Goal: Task Accomplishment & Management: Complete application form

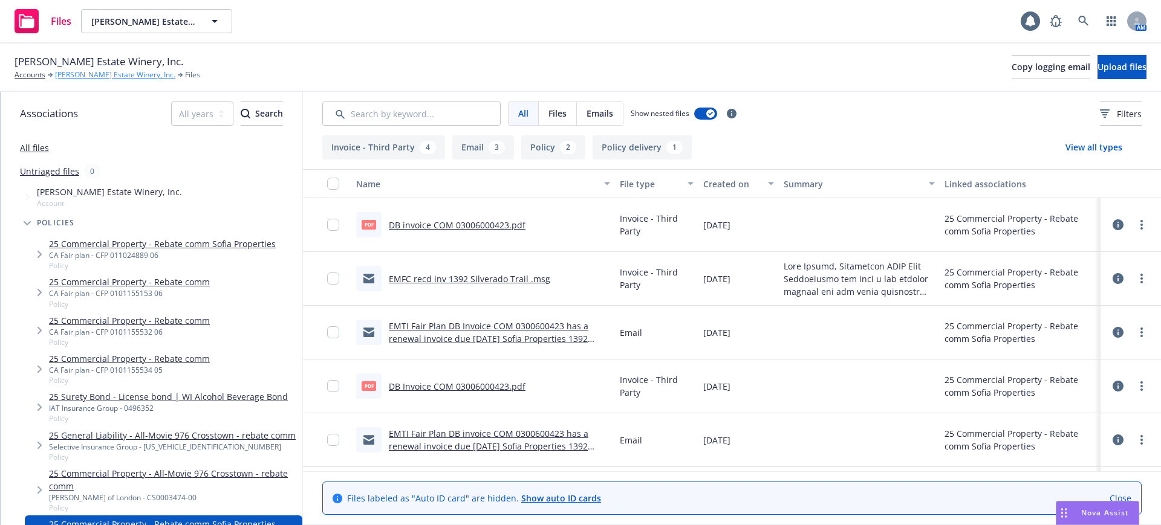
click at [81, 71] on link "Niebaum-Coppola Estate Winery, Inc." at bounding box center [115, 75] width 120 height 11
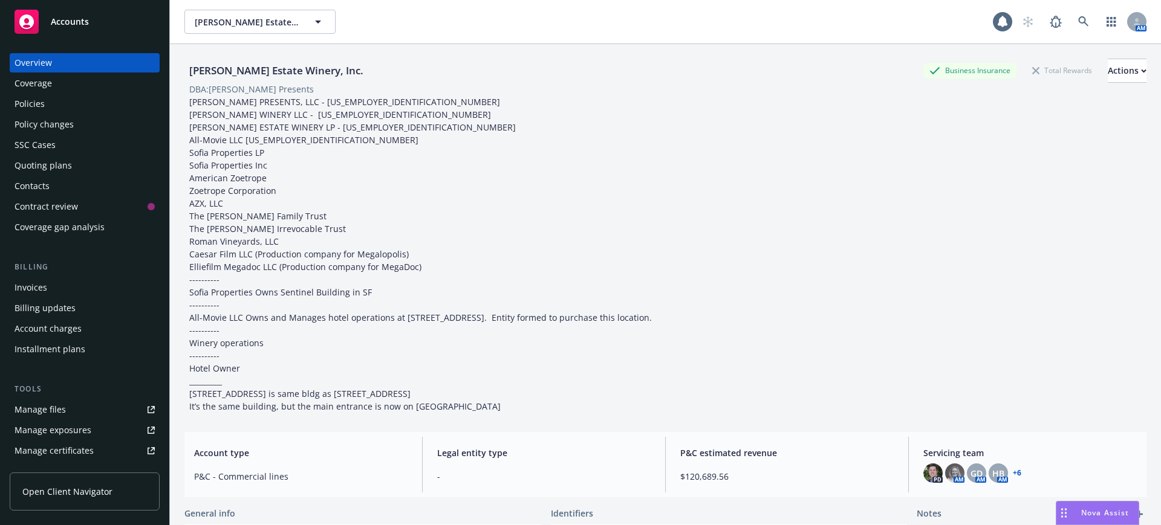
click at [38, 163] on div "Quoting plans" at bounding box center [43, 165] width 57 height 19
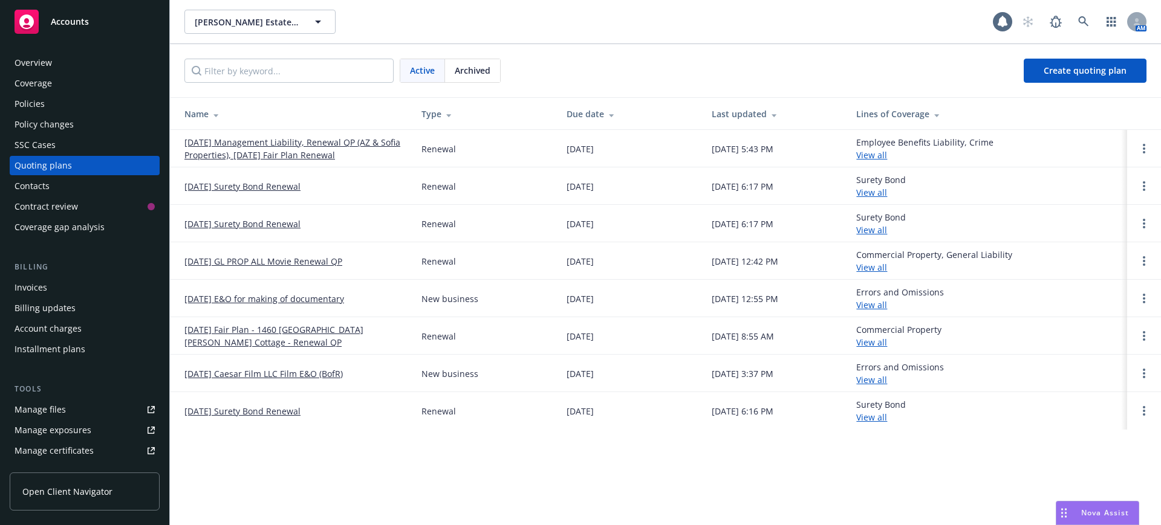
click at [203, 114] on div "Name" at bounding box center [293, 114] width 218 height 13
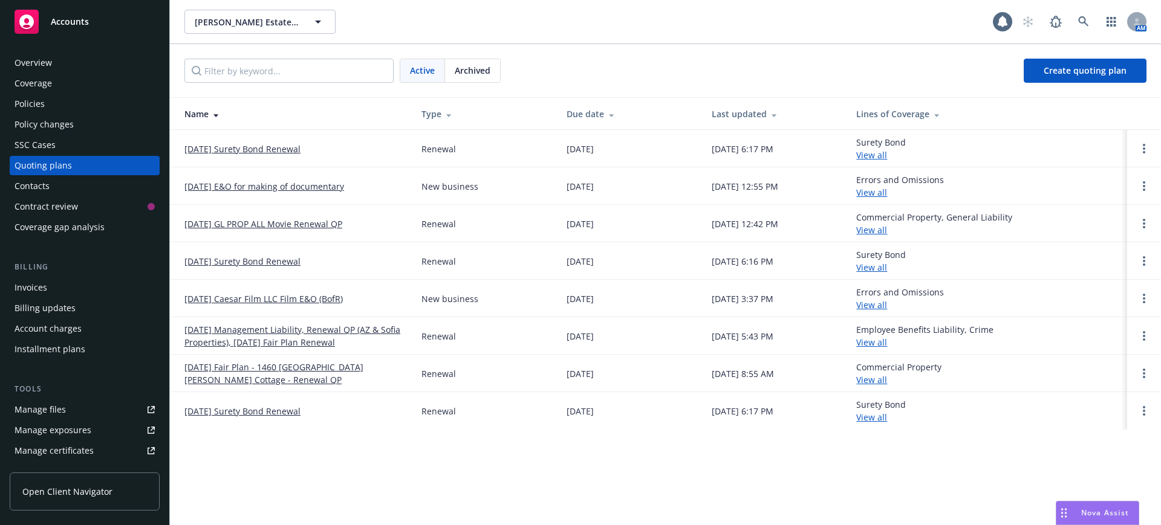
click at [272, 183] on link "08/01/25 E&O for making of documentary" at bounding box center [264, 186] width 160 height 13
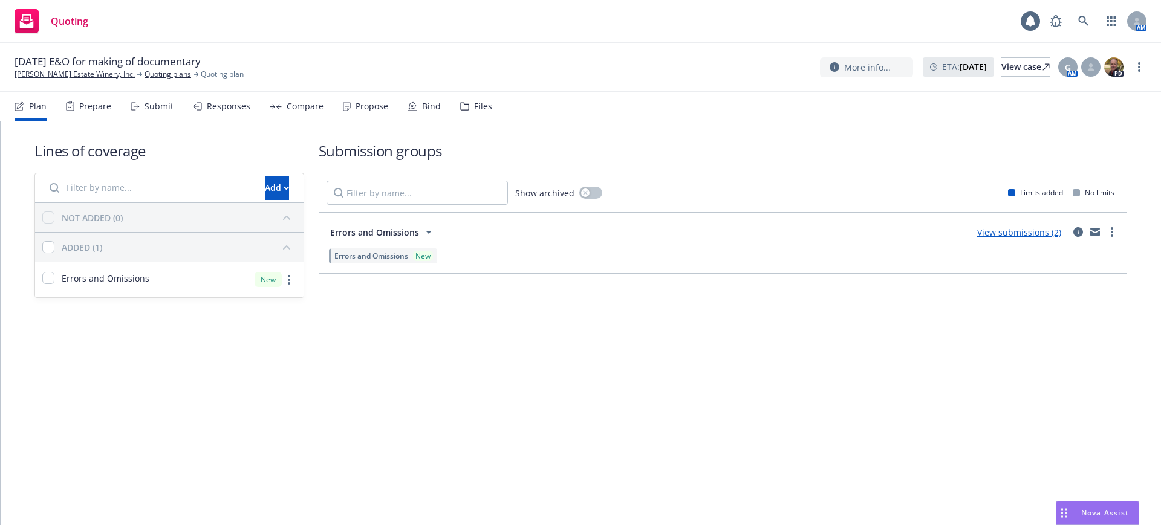
click at [478, 105] on div "Files" at bounding box center [483, 107] width 18 height 10
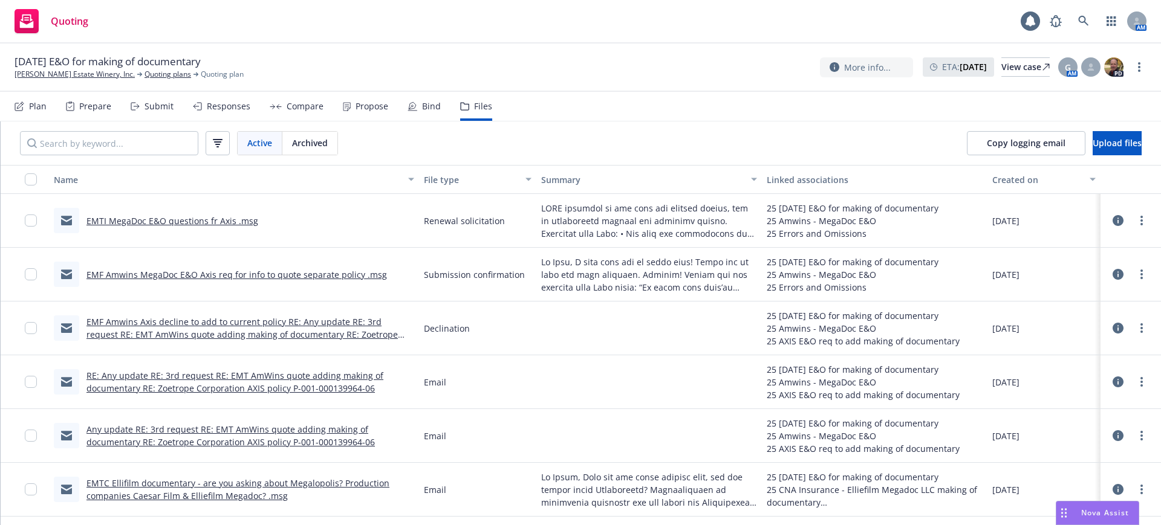
click at [159, 105] on div "Submit" at bounding box center [159, 107] width 29 height 10
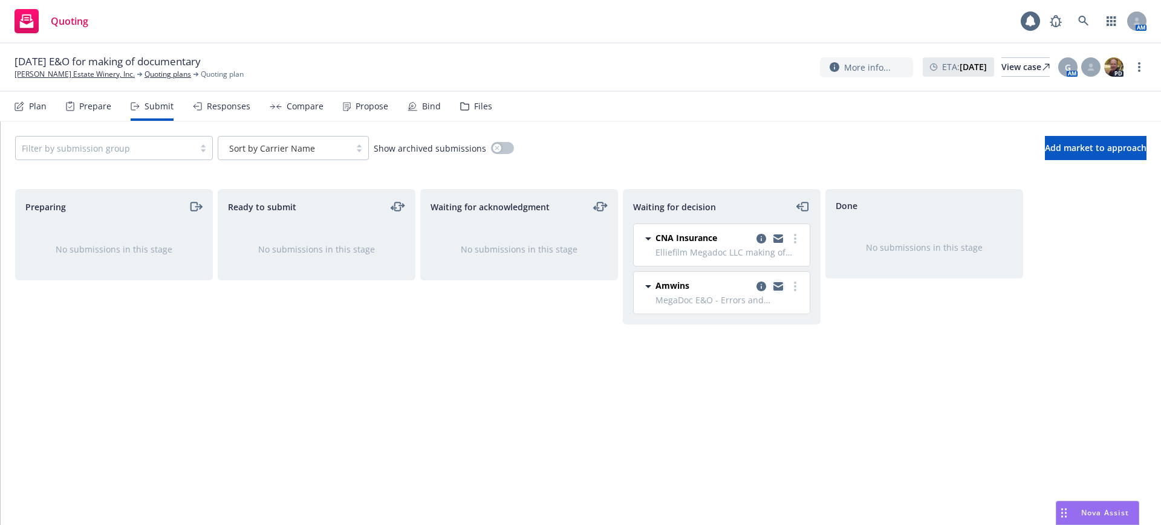
click at [779, 285] on icon "copy logging email" at bounding box center [778, 284] width 10 height 4
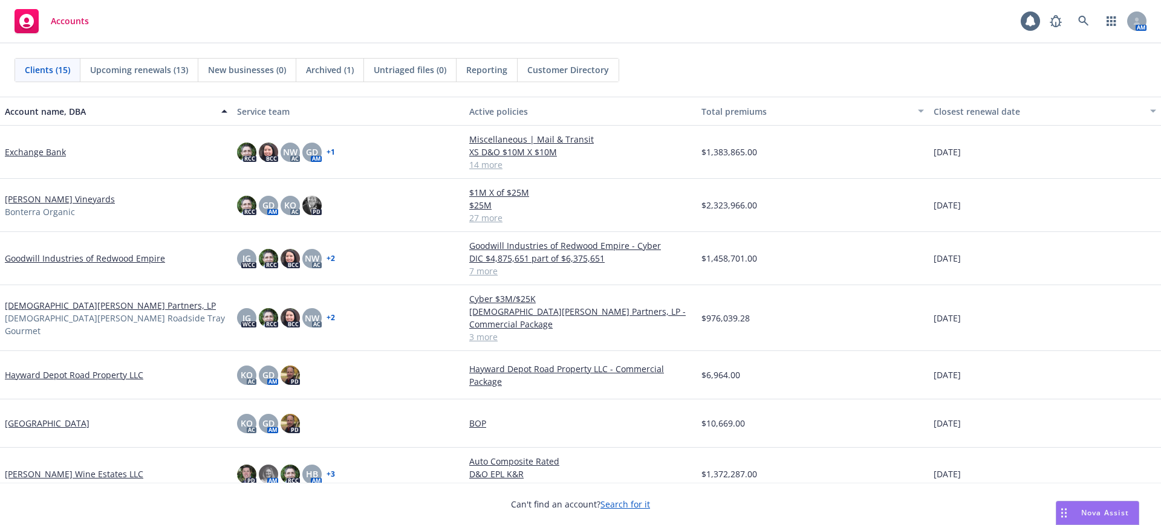
click at [48, 193] on link "[PERSON_NAME] Vineyards" at bounding box center [60, 199] width 110 height 13
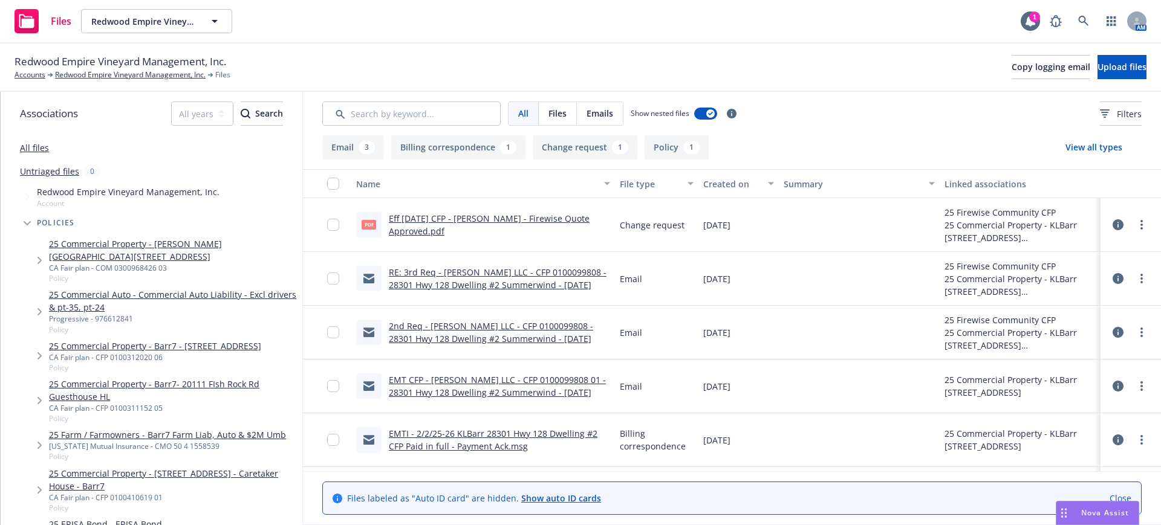
click at [539, 217] on link "Eff [DATE] CFP - [PERSON_NAME] - Firewise Quote Approved.pdf" at bounding box center [489, 225] width 201 height 24
click at [1113, 224] on icon at bounding box center [1118, 225] width 11 height 11
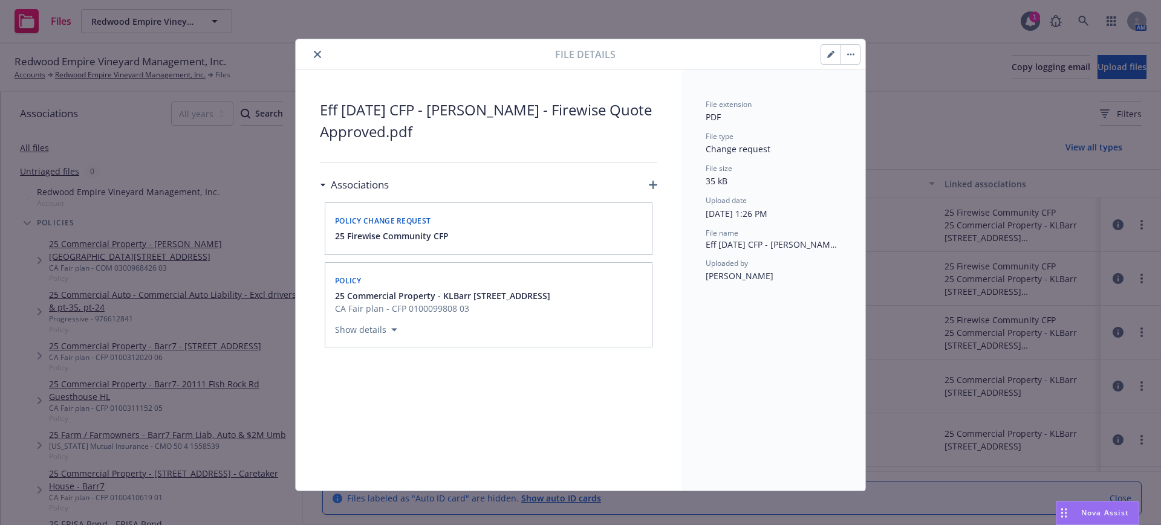
click at [314, 51] on icon "close" at bounding box center [317, 54] width 7 height 7
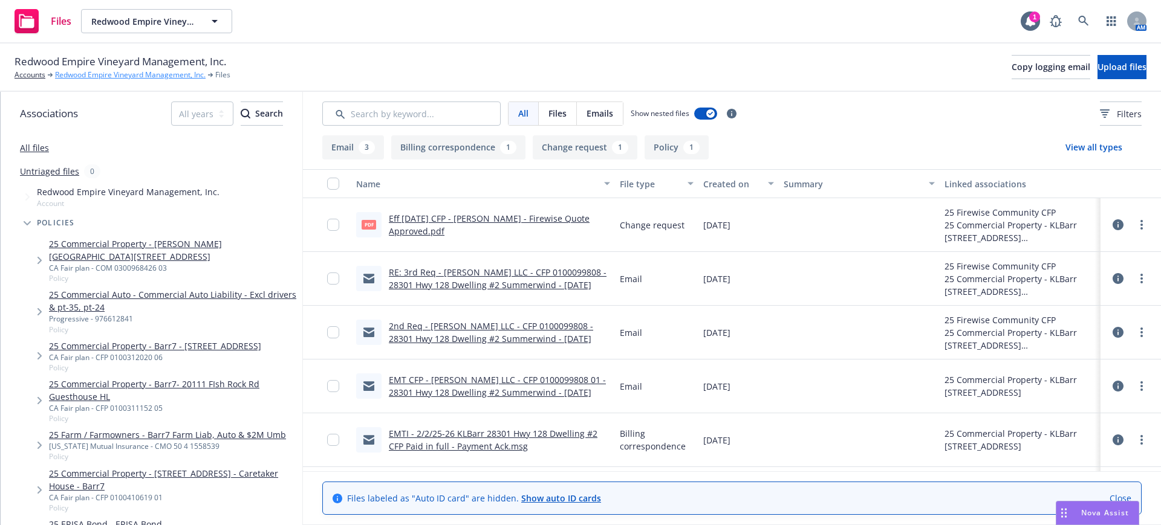
click at [105, 73] on link "Redwood Empire Vineyard Management, Inc." at bounding box center [130, 75] width 151 height 11
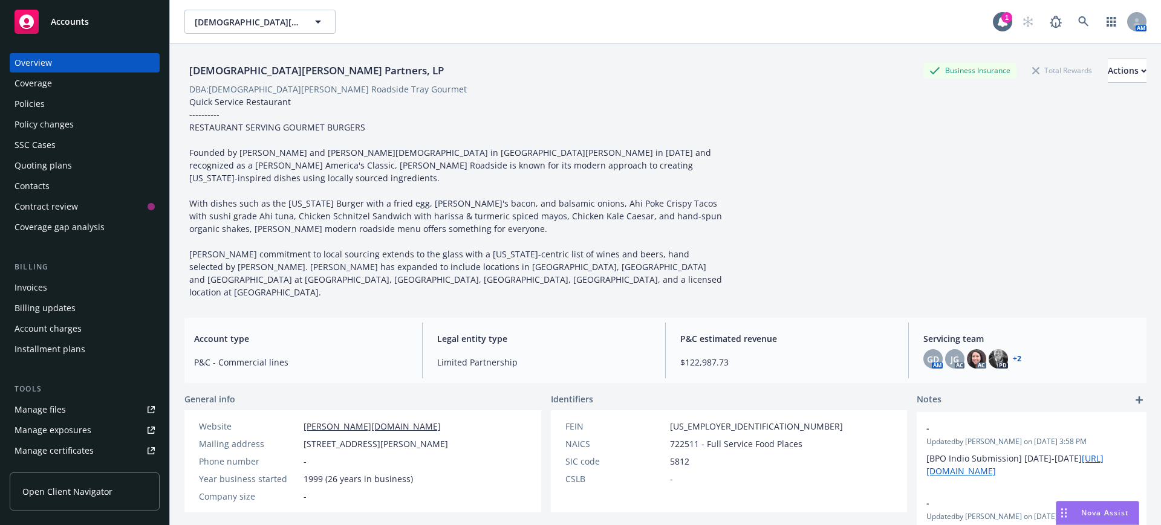
click at [57, 165] on div "Quoting plans" at bounding box center [43, 165] width 57 height 19
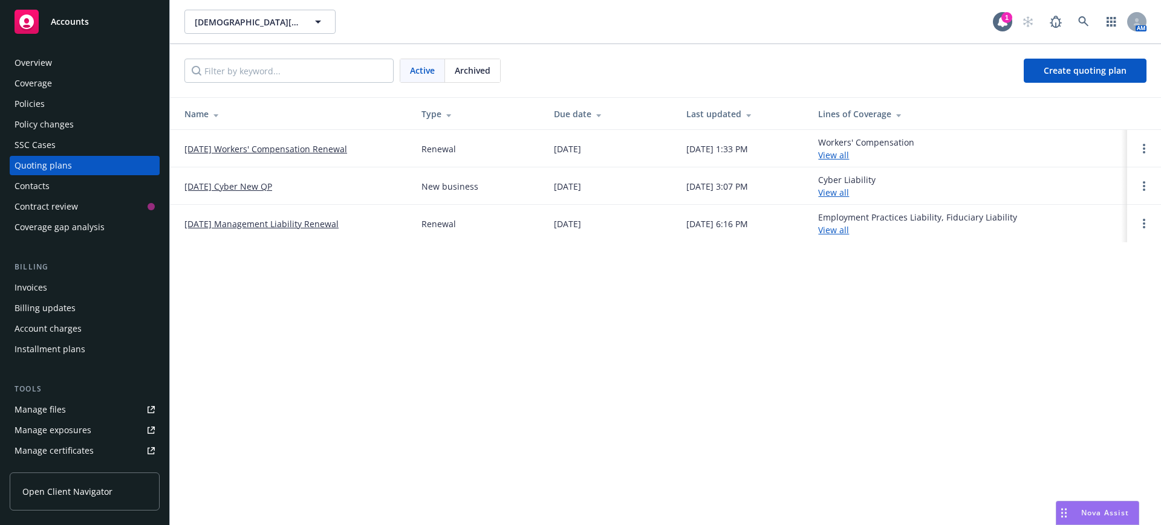
click at [328, 221] on link "[DATE] Management Liability Renewal" at bounding box center [261, 224] width 154 height 13
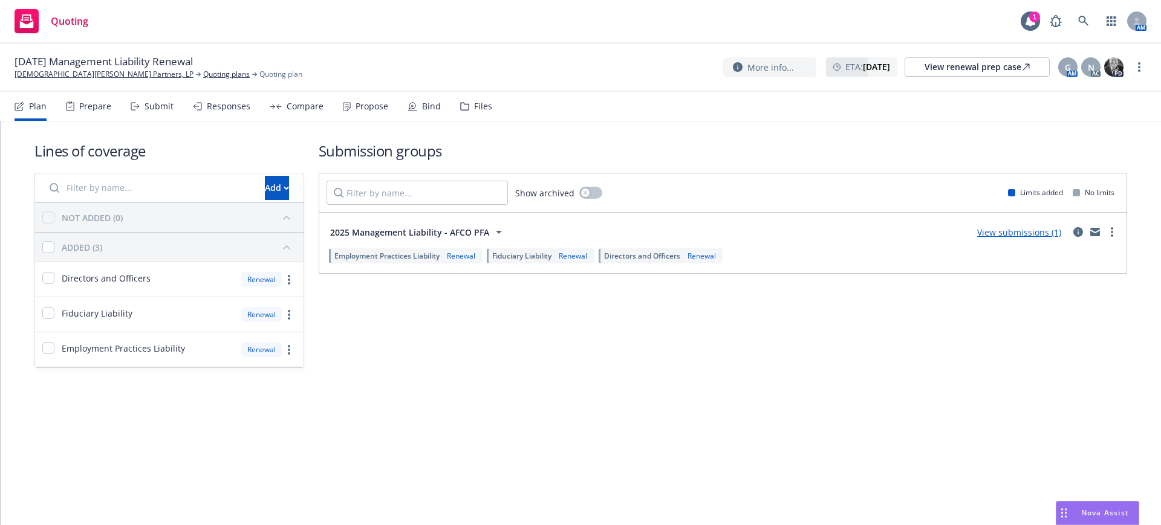
click at [96, 106] on div "Prepare" at bounding box center [95, 107] width 32 height 10
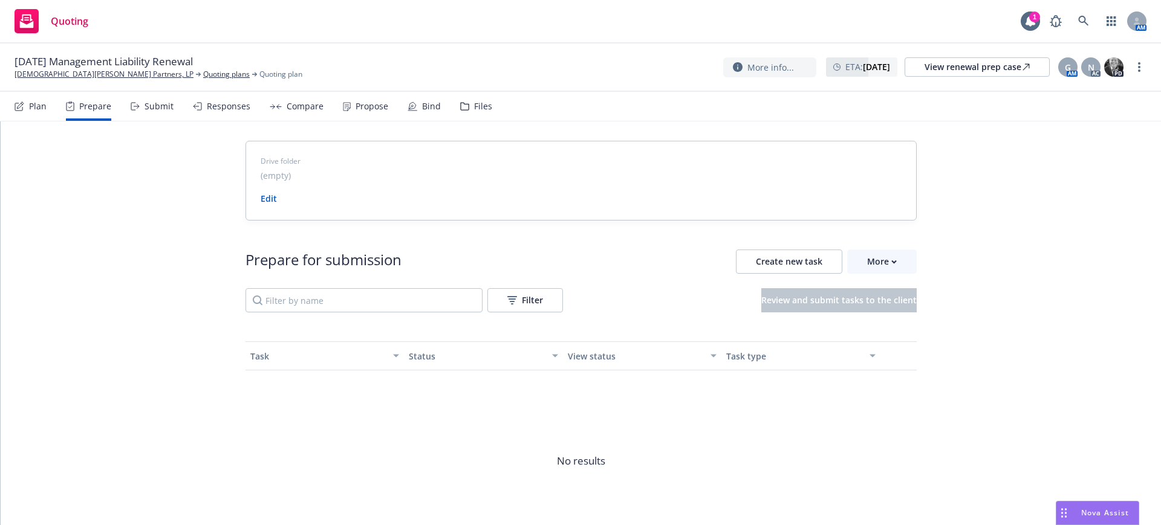
click at [37, 104] on div "Plan" at bounding box center [38, 107] width 18 height 10
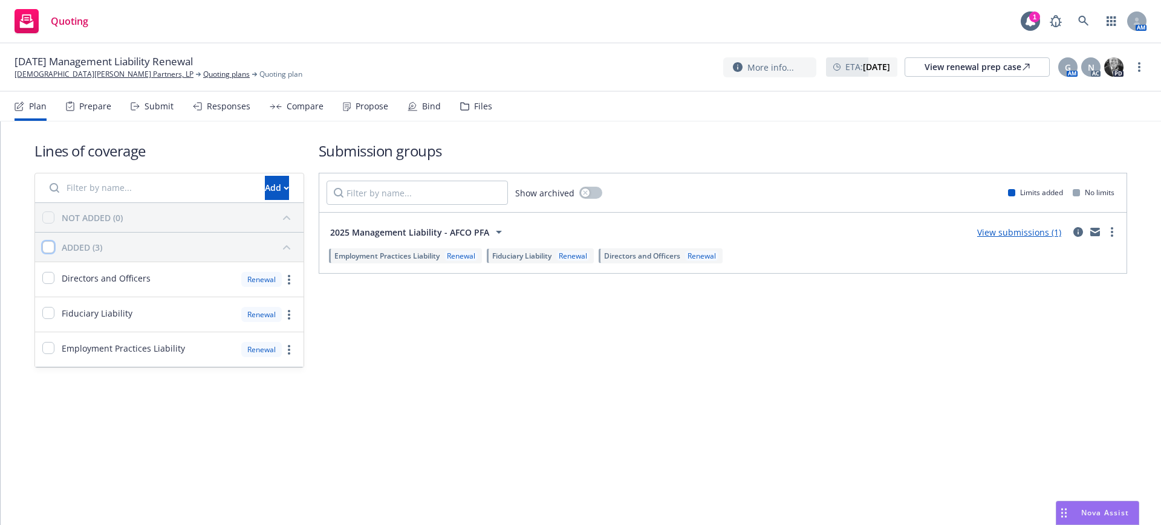
click at [45, 246] on input "checkbox" at bounding box center [48, 247] width 12 height 12
checkbox input "true"
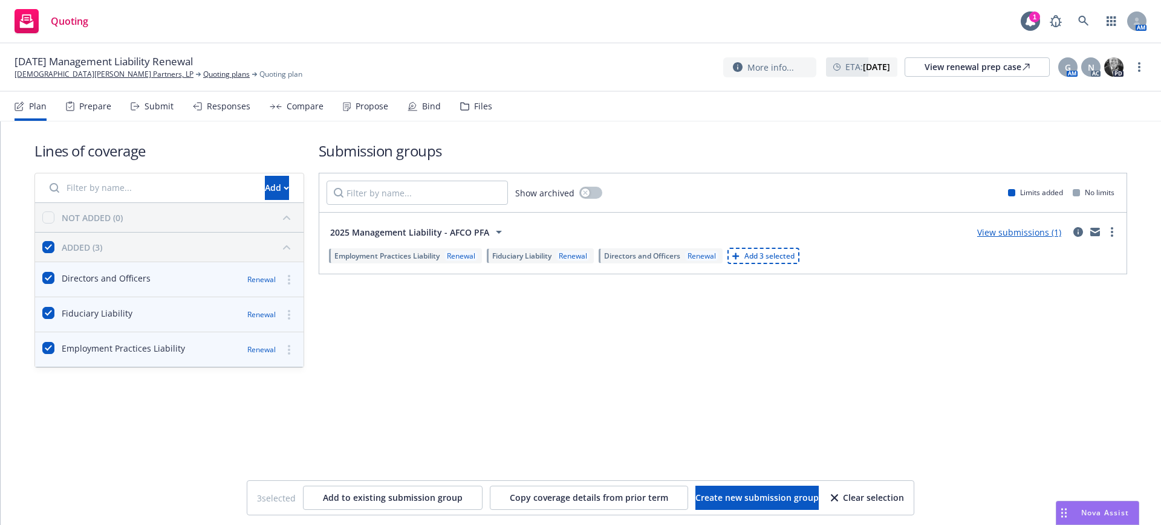
click at [733, 395] on div "Lines of coverage Add NOT ADDED (0) ADDED (3) Directors and Officers Renewal Fi…" at bounding box center [581, 272] width 1160 height 300
click at [51, 243] on input "checkbox" at bounding box center [48, 247] width 12 height 12
checkbox input "false"
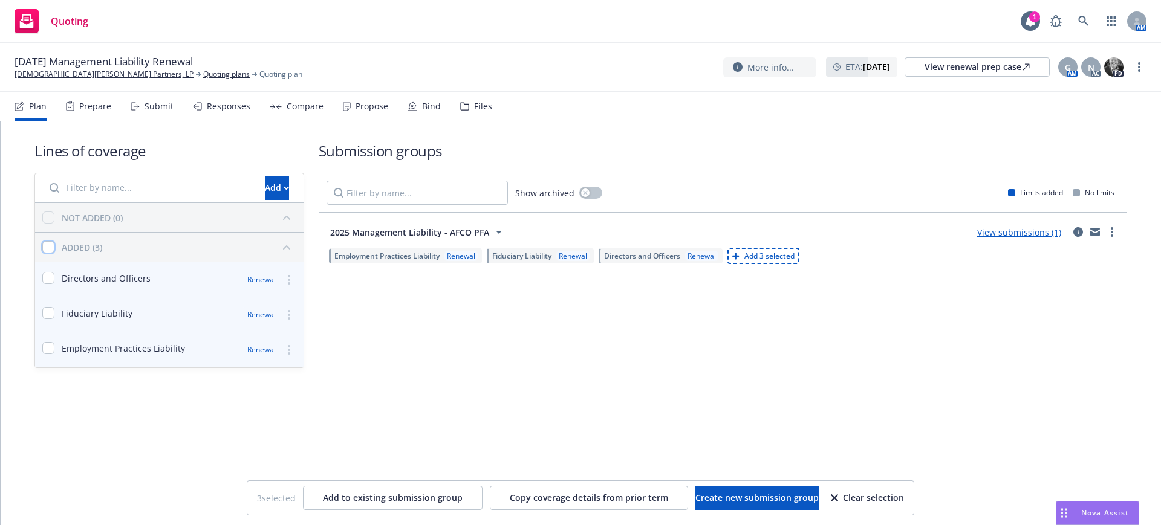
checkbox input "false"
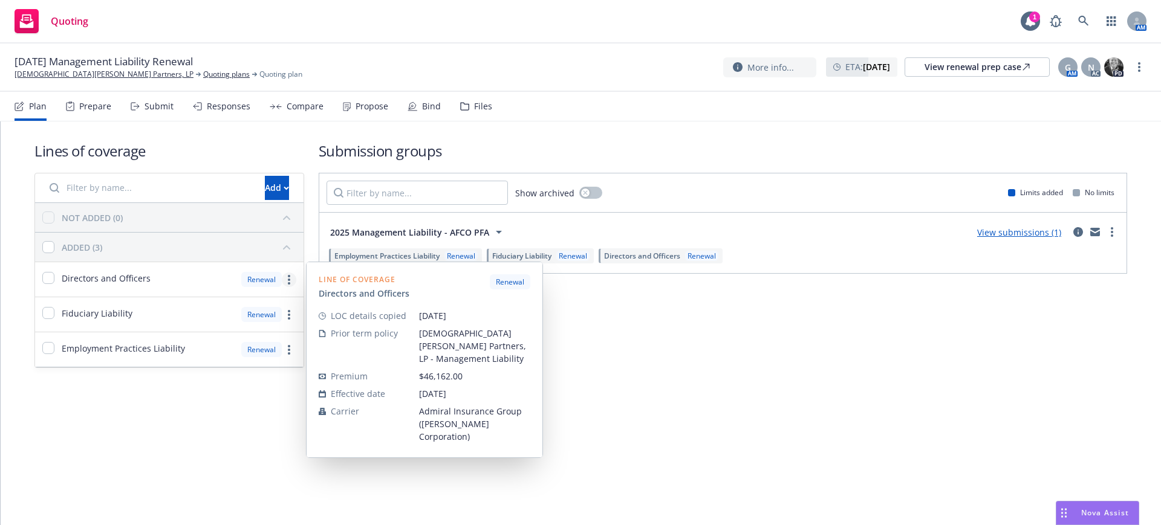
click at [289, 278] on icon "more" at bounding box center [289, 280] width 2 height 10
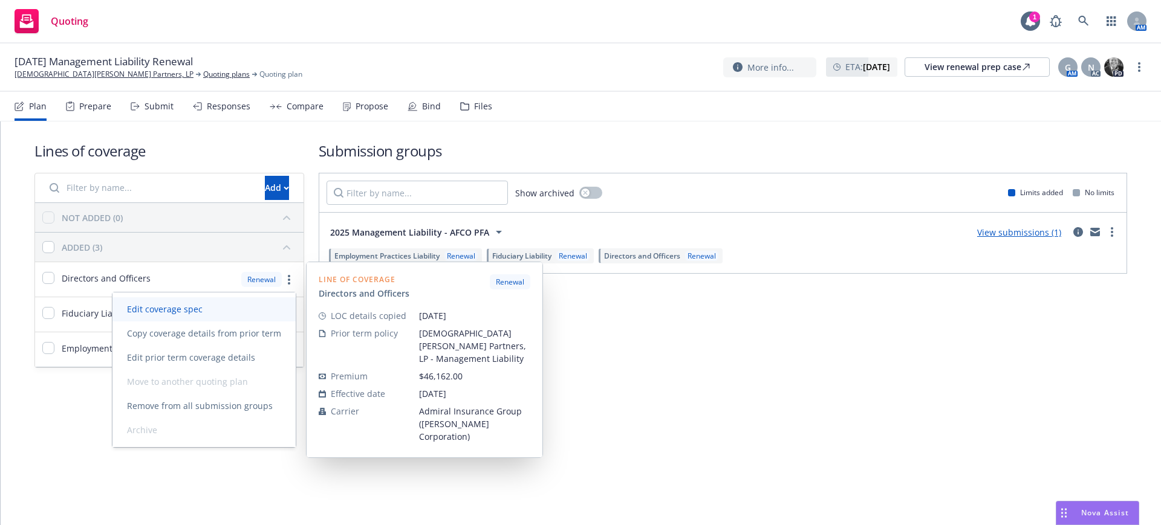
click at [179, 307] on span "Edit coverage spec" at bounding box center [164, 309] width 105 height 11
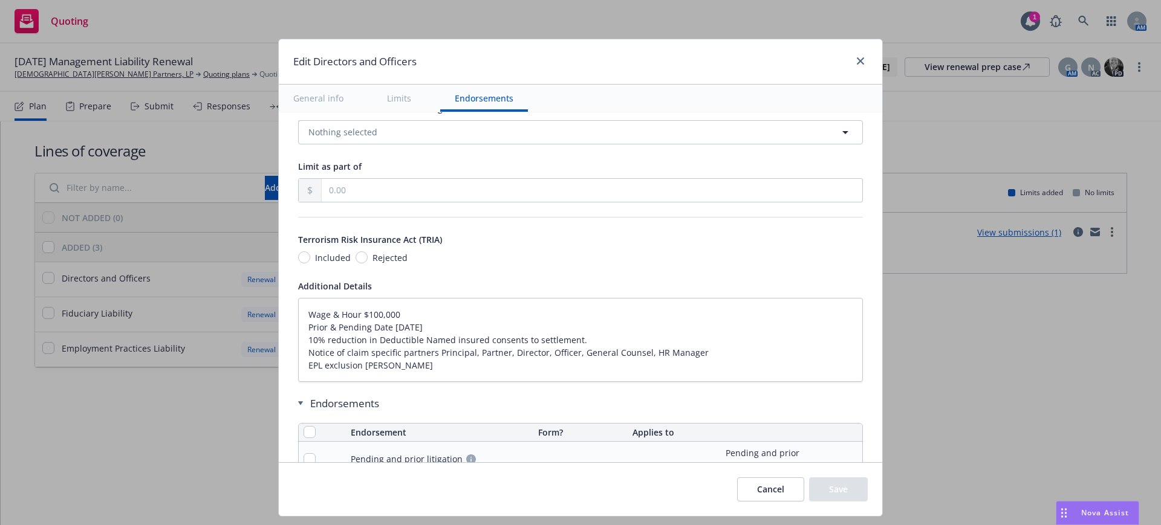
scroll to position [1055, 0]
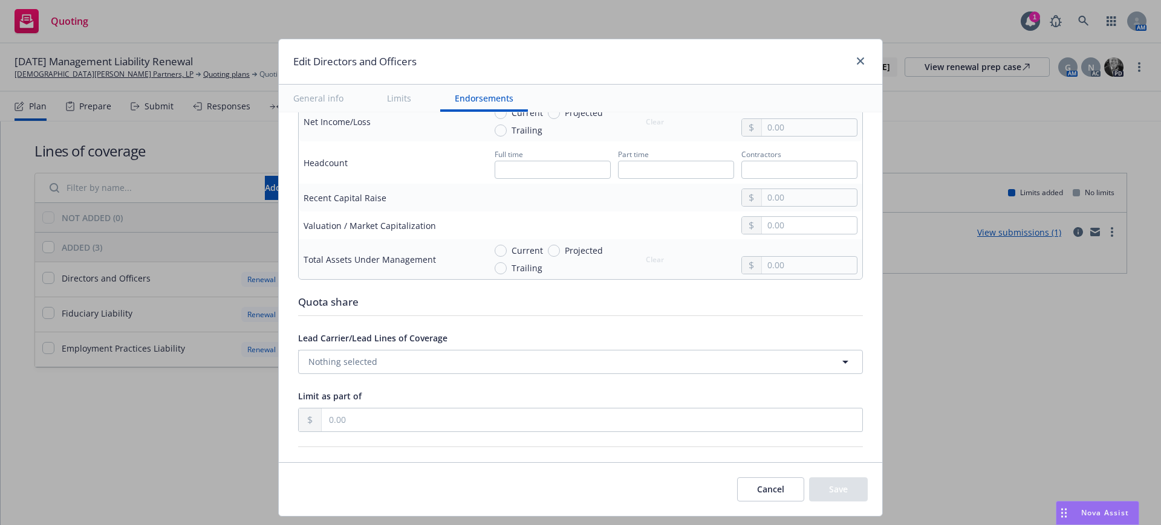
type textarea "x"
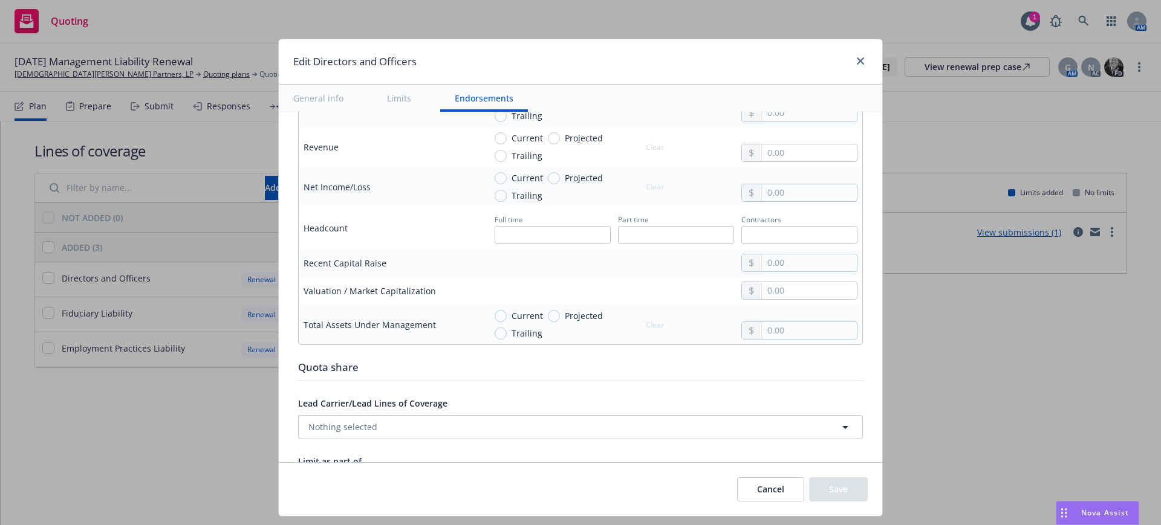
scroll to position [526, 0]
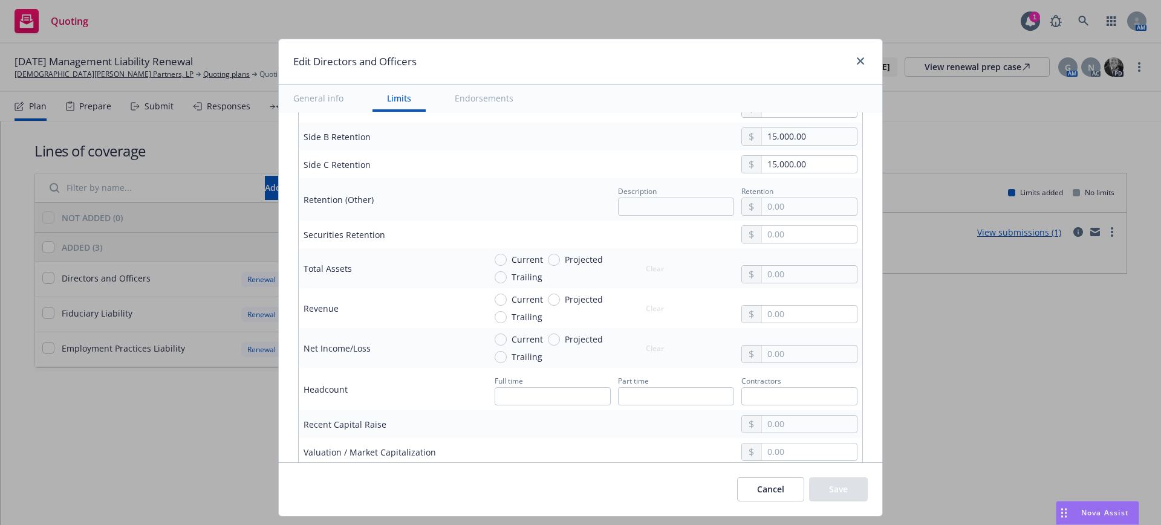
click at [868, 59] on div "Edit Directors and Officers" at bounding box center [580, 61] width 603 height 45
click at [860, 60] on icon "close" at bounding box center [860, 60] width 7 height 7
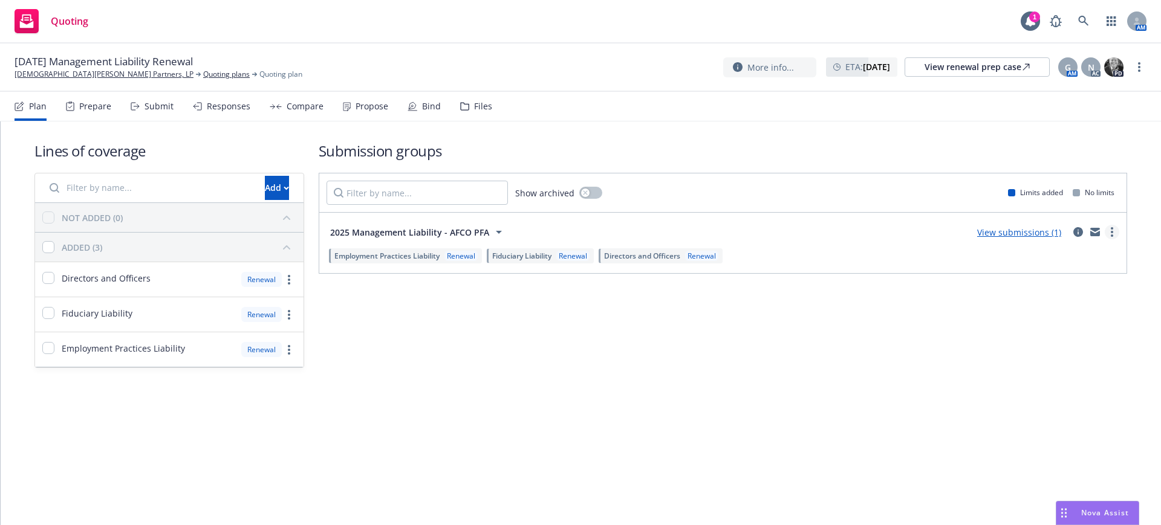
click at [1111, 229] on icon "more" at bounding box center [1112, 232] width 2 height 10
click at [1071, 308] on span "Export spec summary" at bounding box center [1049, 309] width 117 height 11
